Goal: Information Seeking & Learning: Learn about a topic

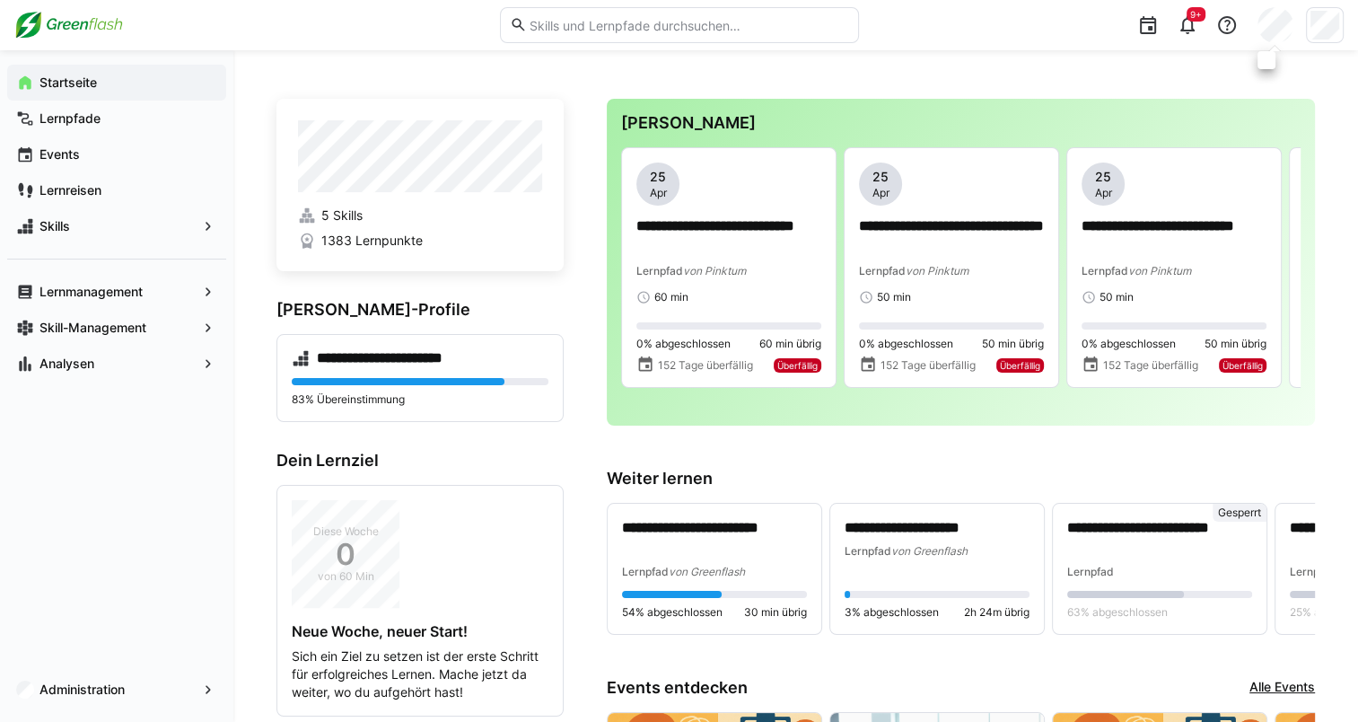
click at [1293, 36] on eds-avatar at bounding box center [1276, 25] width 36 height 36
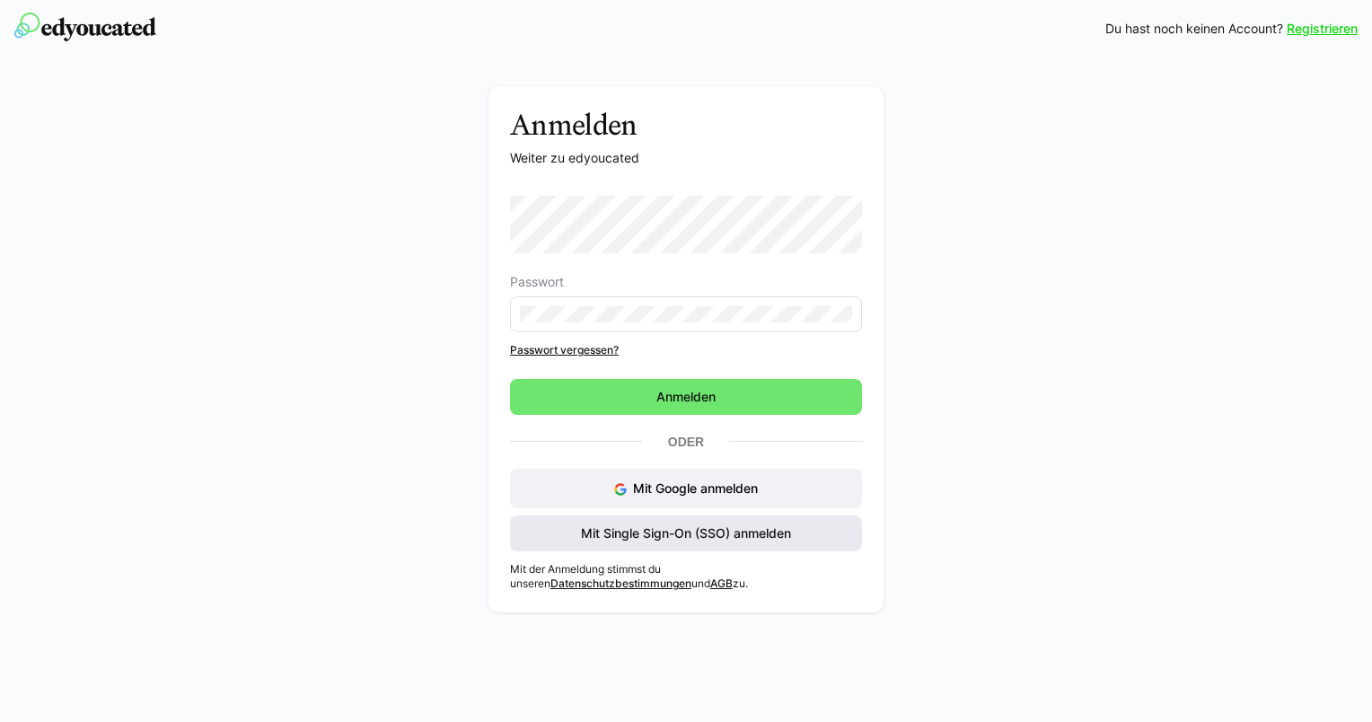
click at [666, 527] on span "Mit Single Sign-On (SSO) anmelden" at bounding box center [685, 533] width 215 height 18
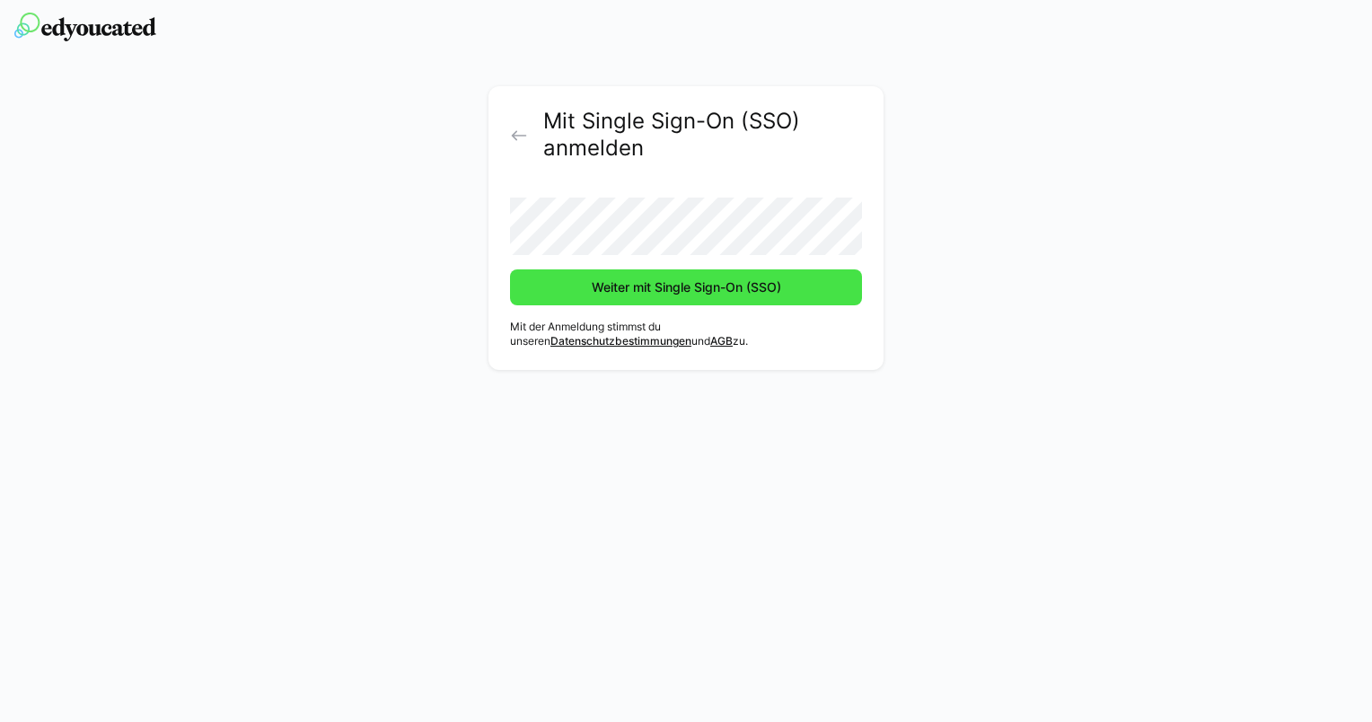
click at [663, 297] on span "Weiter mit Single Sign-On (SSO)" at bounding box center [686, 287] width 352 height 36
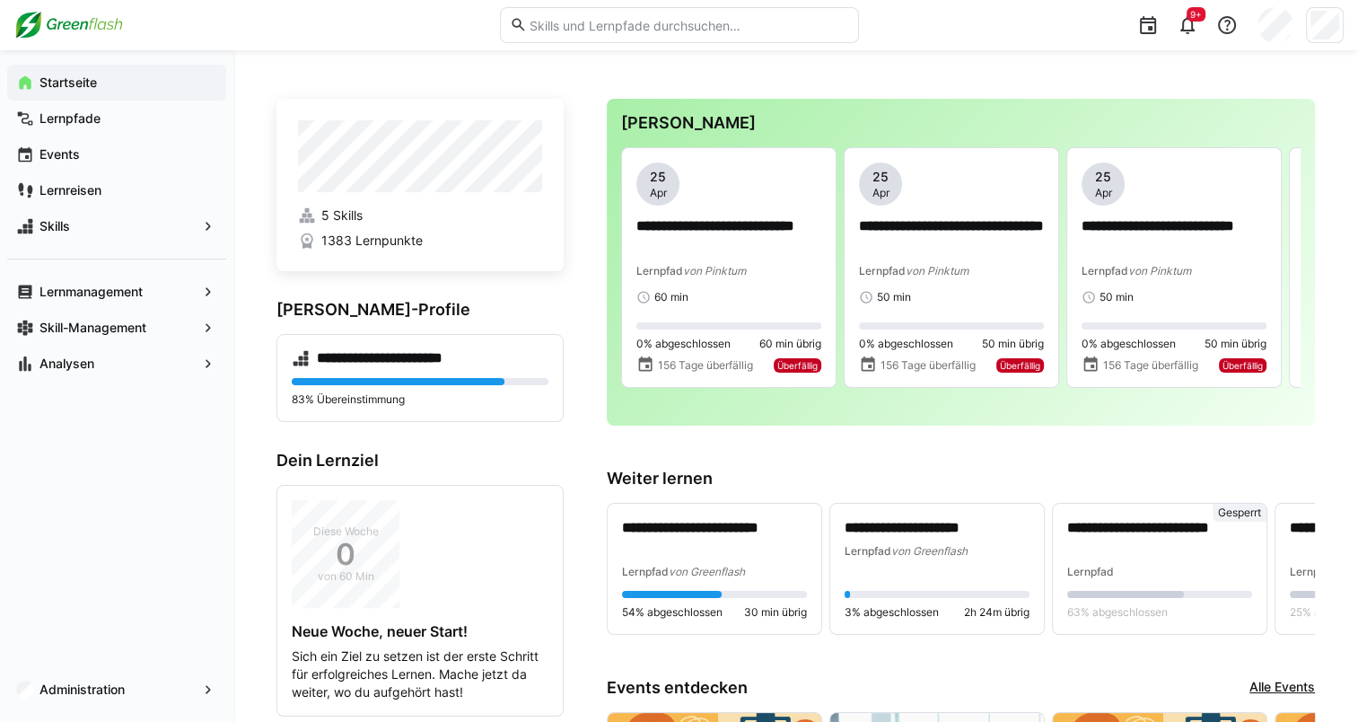
click at [567, 13] on eds-input at bounding box center [679, 25] width 359 height 36
click at [571, 22] on input "text" at bounding box center [687, 25] width 321 height 16
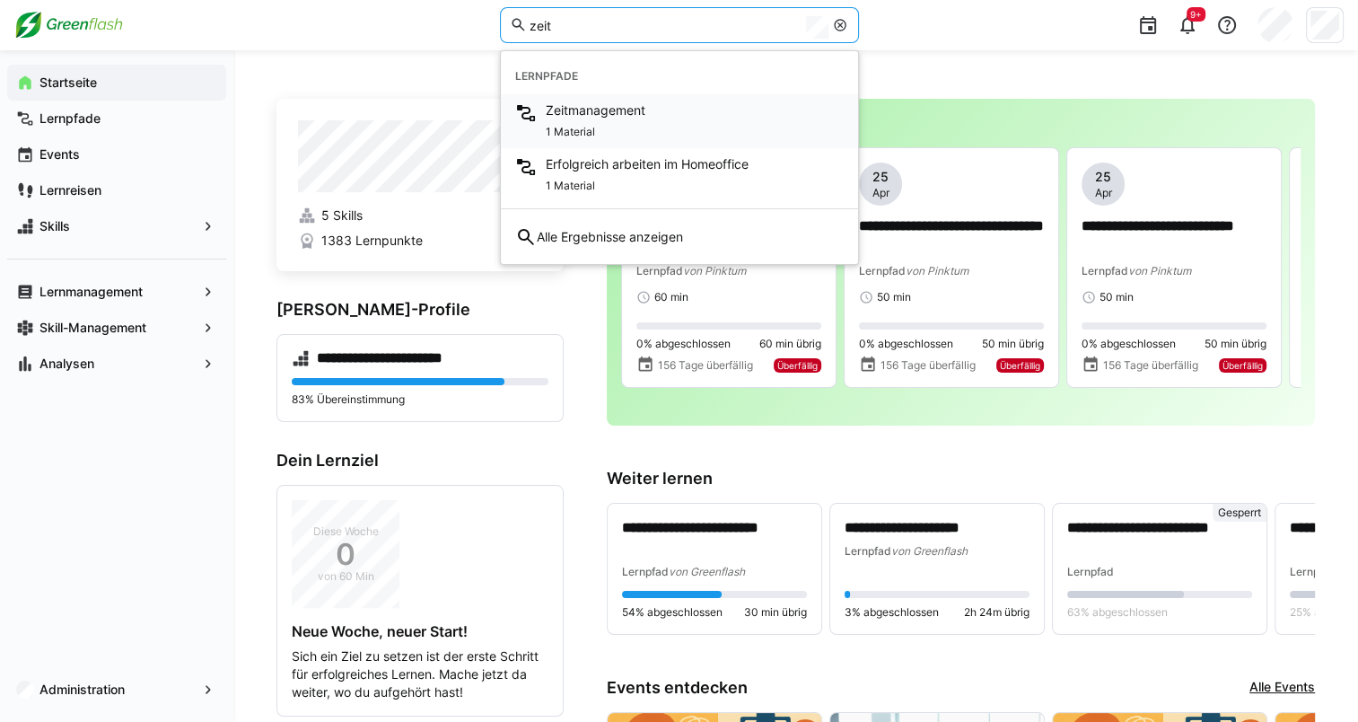
type input "zeit"
click at [582, 110] on span "Zeitmanagement" at bounding box center [596, 110] width 100 height 18
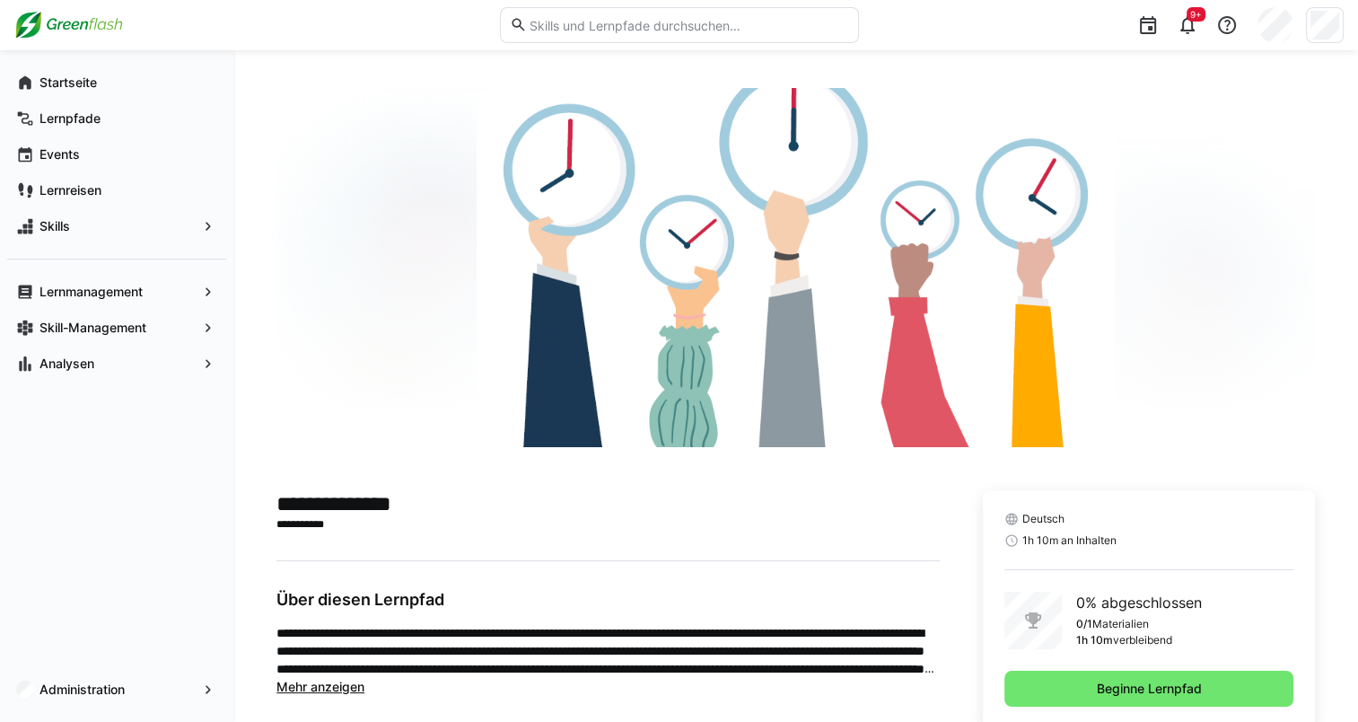
scroll to position [104, 0]
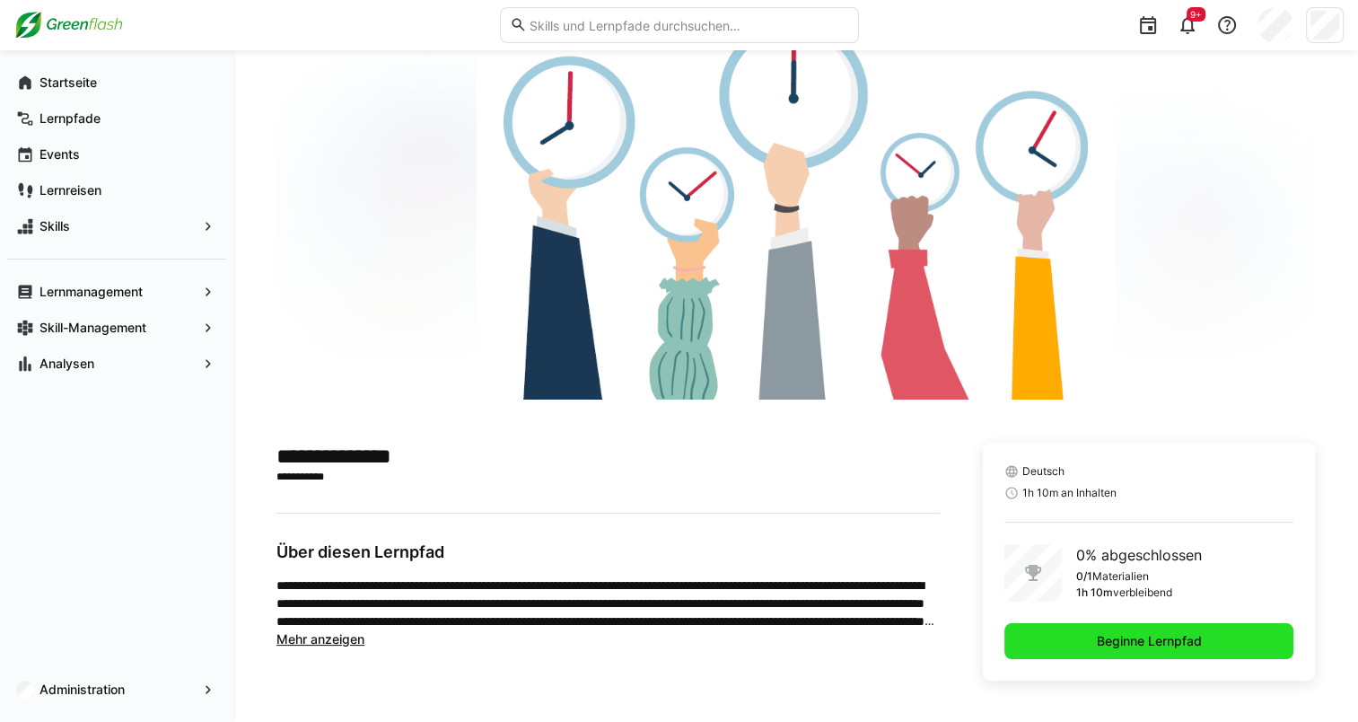
click at [1172, 639] on span "Beginne Lernpfad" at bounding box center [1149, 641] width 110 height 18
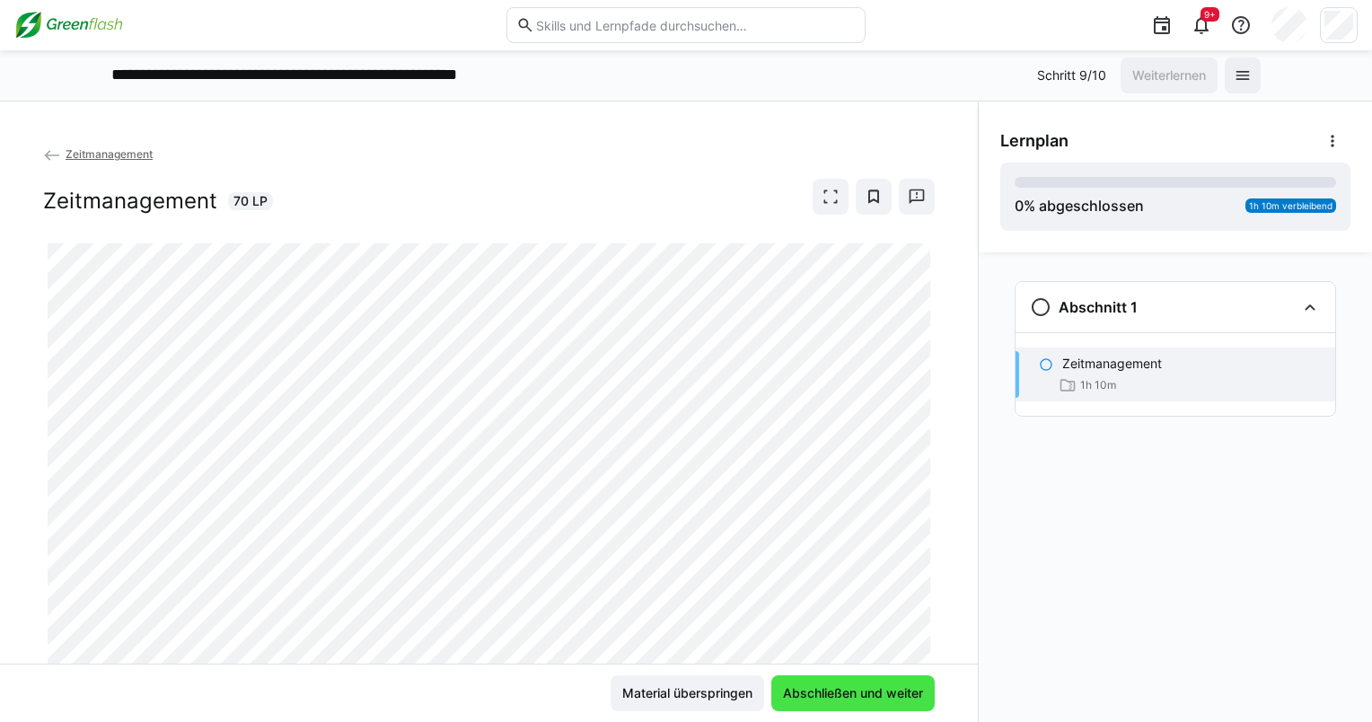
click at [872, 700] on span "Abschließen und weiter" at bounding box center [852, 693] width 145 height 18
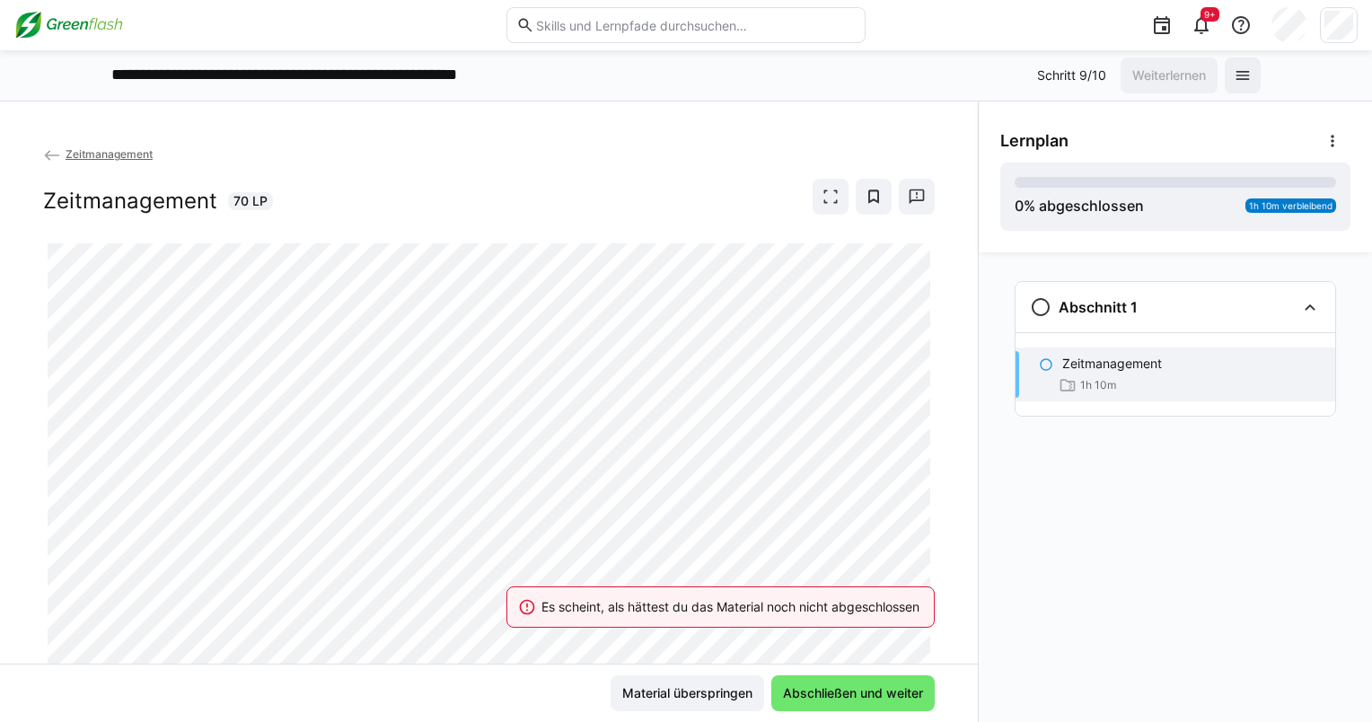
click at [872, 613] on div "Es scheint, als hättest du das Material noch nicht abgeschlossen" at bounding box center [730, 607] width 378 height 18
